Goal: Transaction & Acquisition: Obtain resource

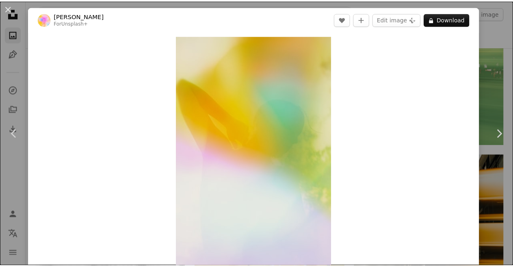
scroll to position [1978, 0]
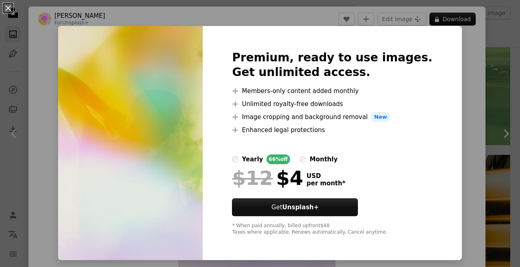
click at [476, 50] on div "An X shape Premium, ready to use images. Get unlimited access. A plus sign Memb…" at bounding box center [260, 133] width 520 height 267
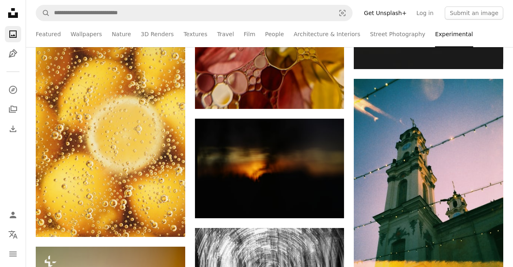
scroll to position [3083, 0]
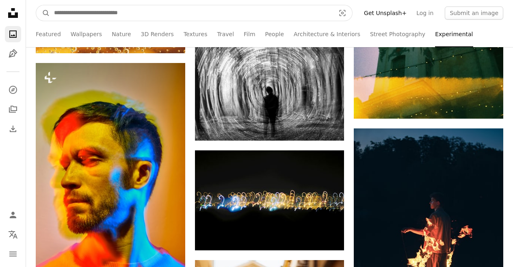
click at [187, 9] on input "Find visuals sitewide" at bounding box center [191, 12] width 283 height 15
type input "**********"
click at [36, 5] on button "A magnifying glass" at bounding box center [43, 12] width 14 height 15
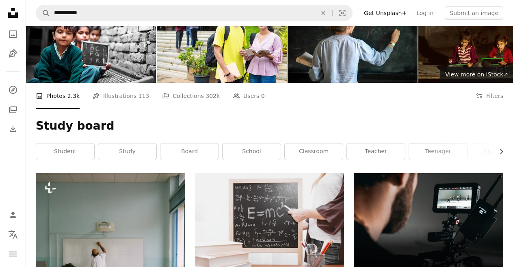
scroll to position [27, 0]
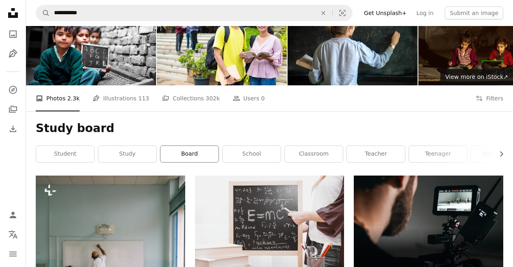
click at [193, 151] on link "board" at bounding box center [189, 154] width 58 height 16
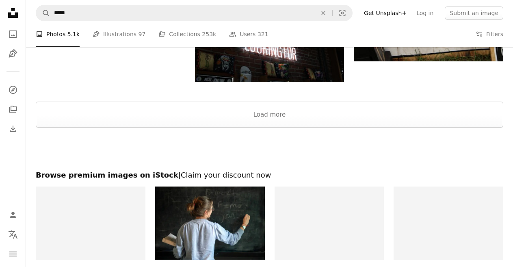
scroll to position [1373, 0]
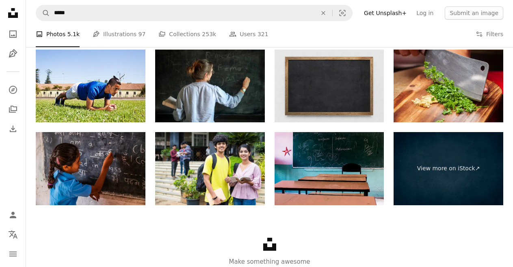
click at [347, 85] on img at bounding box center [330, 86] width 110 height 73
